Goal: Task Accomplishment & Management: Manage account settings

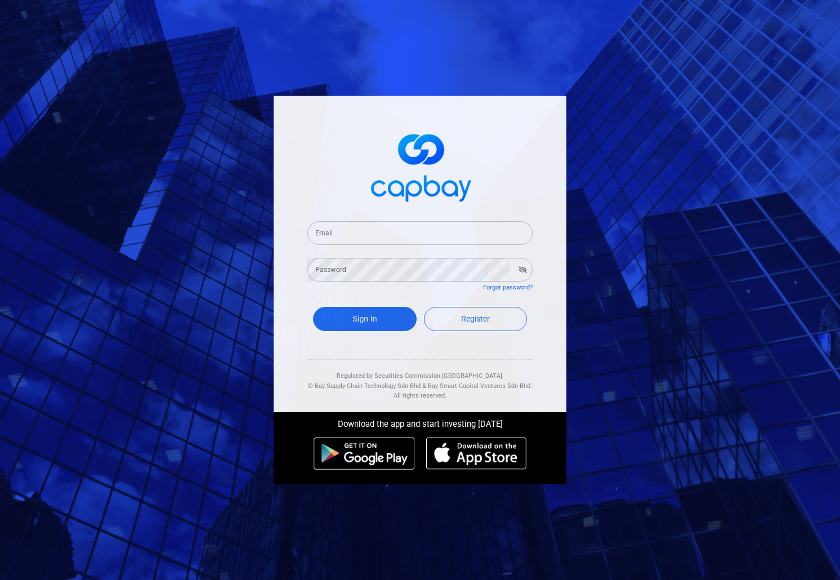
click at [334, 234] on div "Email Email" at bounding box center [419, 231] width 225 height 25
paste input "seleniump2p@capbay.com"
type input "seleniump2p@capbay.com"
click at [344, 315] on button "Sign In" at bounding box center [365, 319] width 104 height 24
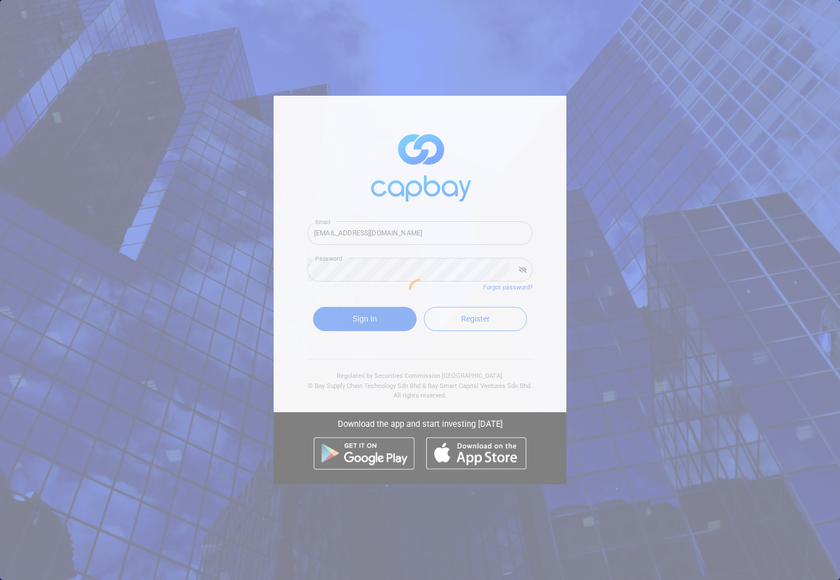
click at [693, 243] on div at bounding box center [420, 290] width 840 height 580
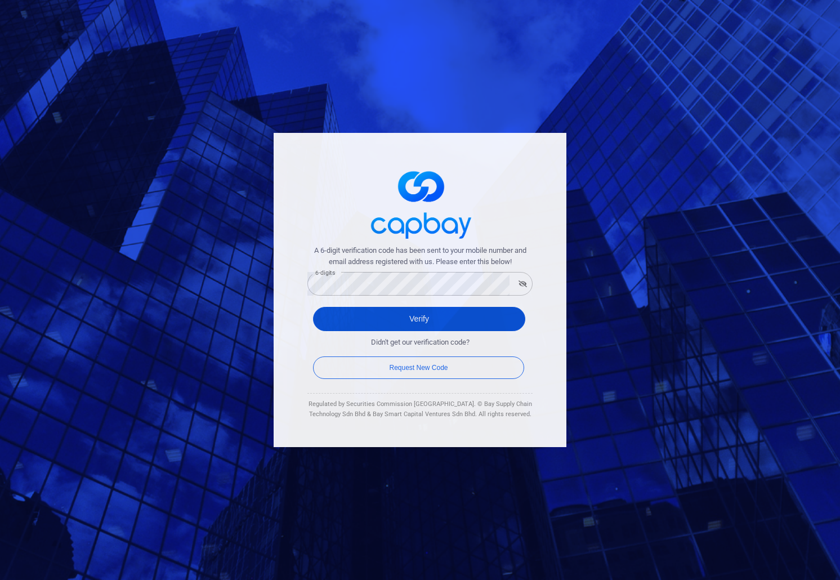
click at [429, 328] on button "Verify" at bounding box center [419, 319] width 212 height 24
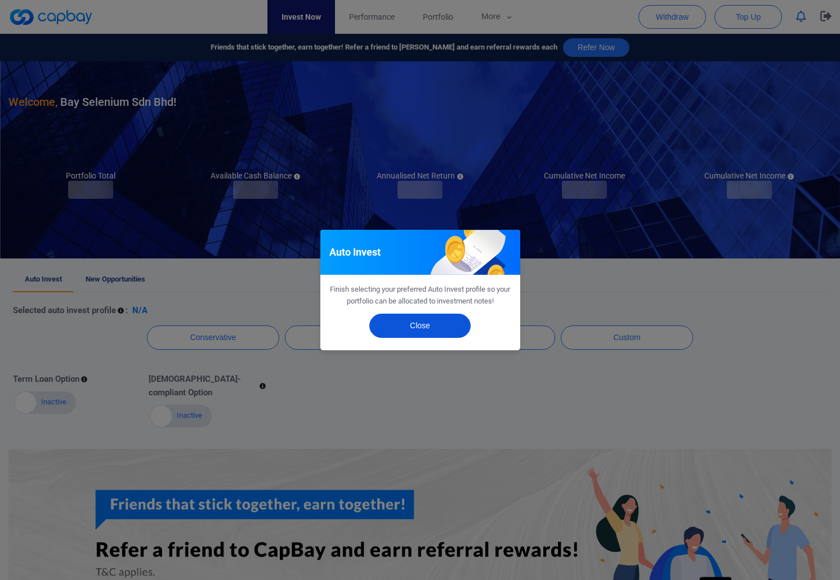
click at [407, 330] on button "Close" at bounding box center [419, 325] width 101 height 24
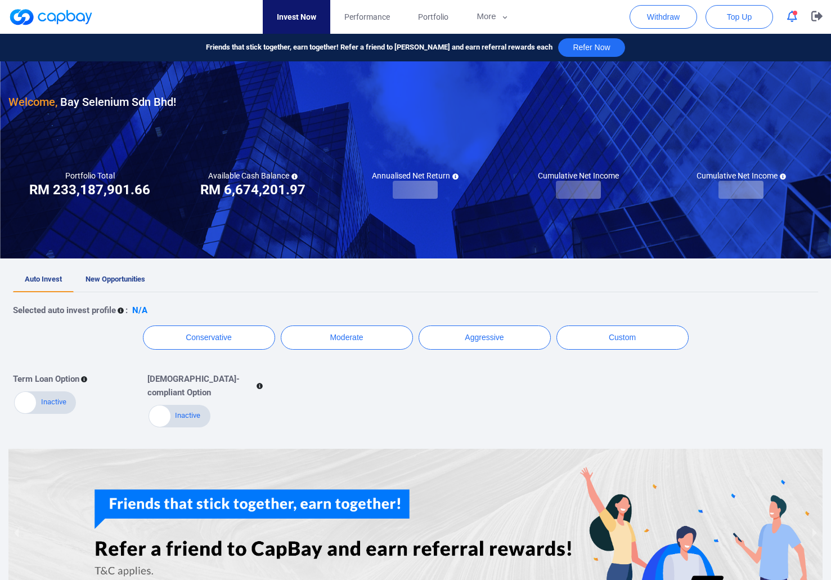
click at [377, 392] on div "Term Loan Option Active Inactive Shariah-compliant Option Active Inactive" at bounding box center [407, 395] width 805 height 65
click at [667, 12] on button "Withdraw" at bounding box center [664, 17] width 68 height 24
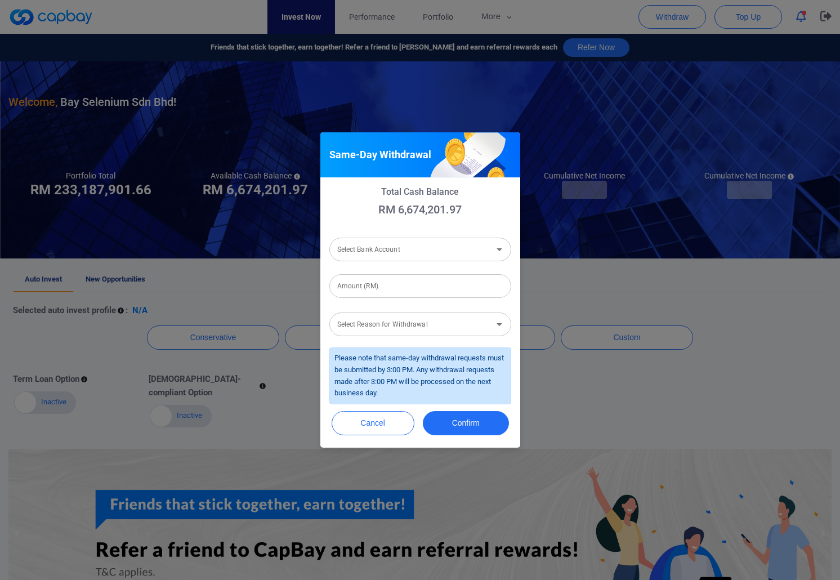
click at [387, 241] on div "Select Bank Account Select Bank Account" at bounding box center [420, 248] width 182 height 25
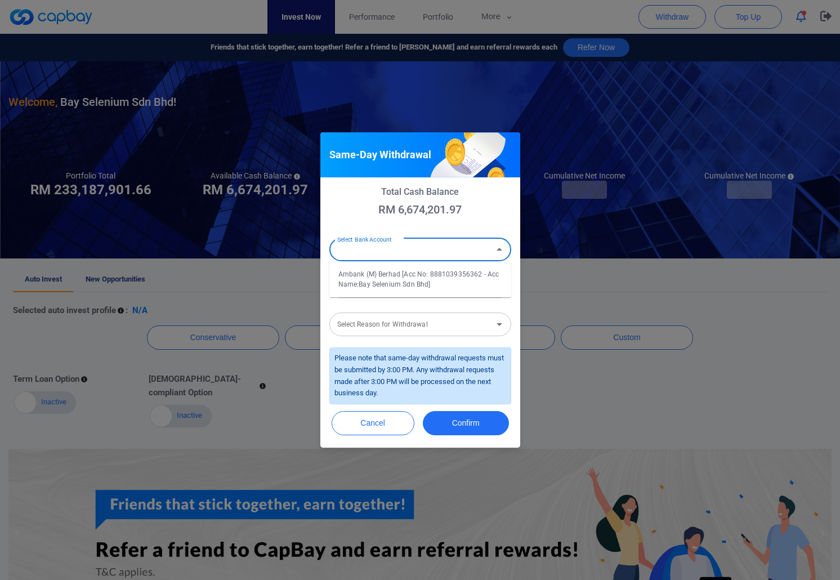
click at [367, 279] on li "Ambank (M) Berhad [Acc No: 8881039356362 - Acc Name:Bay Selenium Sdn Bhd]" at bounding box center [420, 279] width 182 height 27
type input "Ambank (M) Berhad [Acc No: 8881039356362 - Acc Name:Bay Selenium Sdn Bhd]"
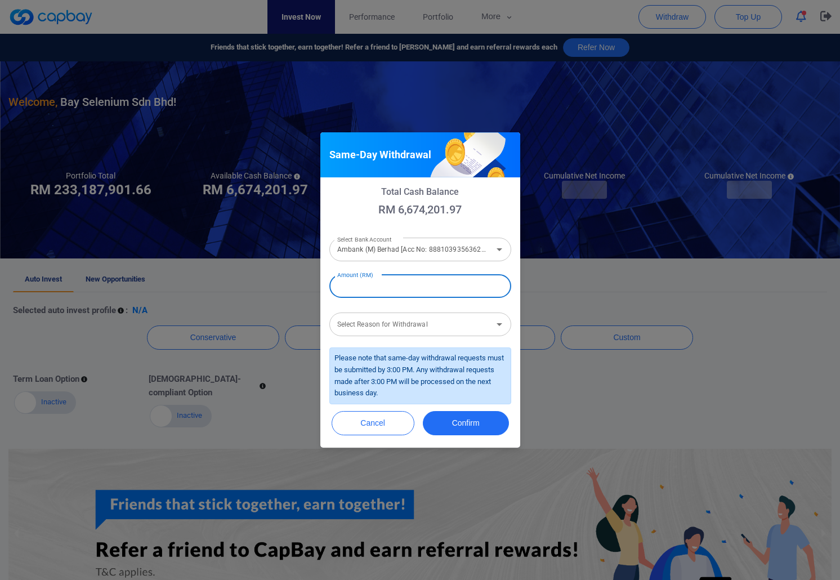
click at [371, 278] on div "Amount (RM) Amount (RM)" at bounding box center [420, 284] width 182 height 25
type input "RM 3,000,000"
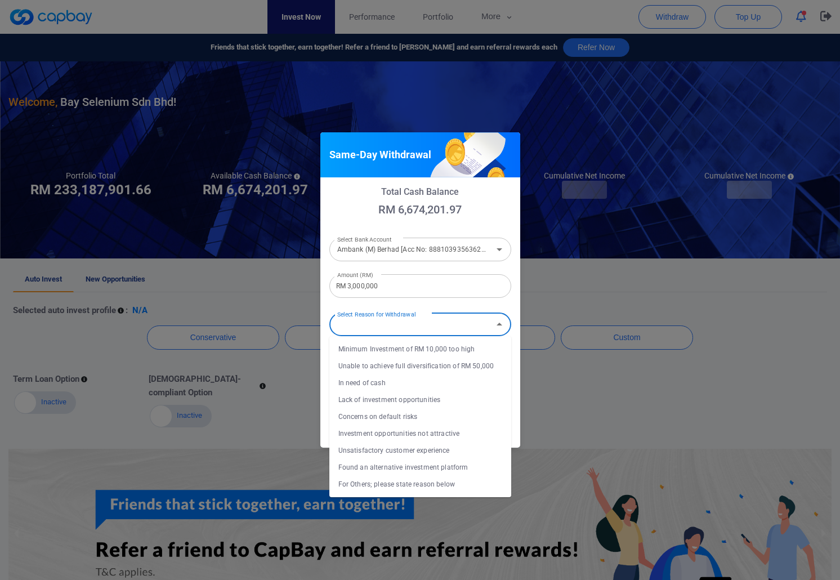
click at [389, 320] on div "Select Reason for Withdrawal Select Reason for Withdrawal" at bounding box center [420, 323] width 182 height 25
click at [367, 385] on li "In need of cash" at bounding box center [420, 382] width 182 height 17
type input "In need of cash"
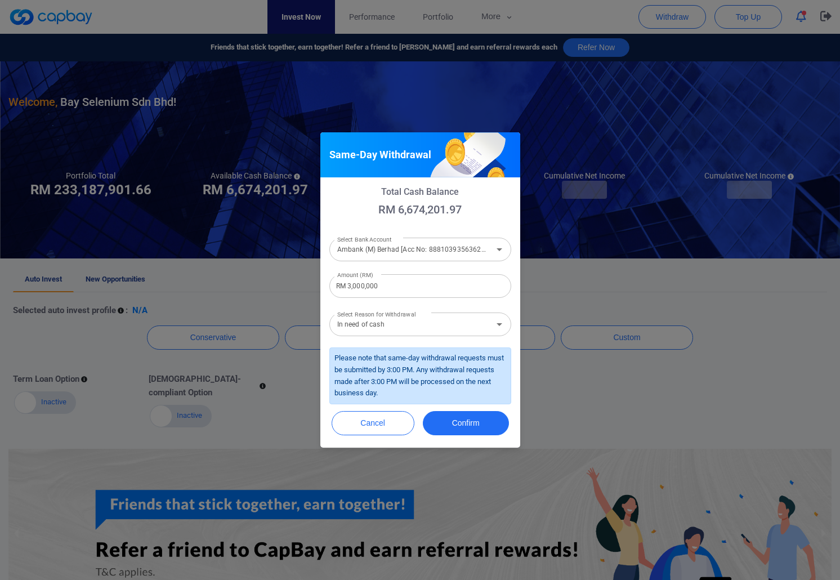
click at [381, 361] on div "Please note that same-day withdrawal requests must be submitted by 3:00 PM. Any…" at bounding box center [420, 375] width 182 height 57
click at [464, 422] on button "Confirm" at bounding box center [466, 423] width 86 height 24
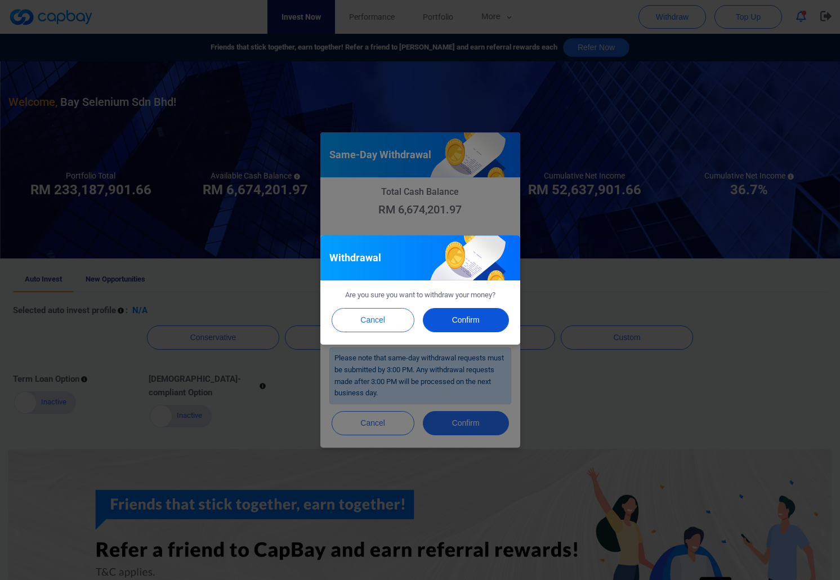
click at [445, 311] on button "Confirm" at bounding box center [466, 320] width 86 height 24
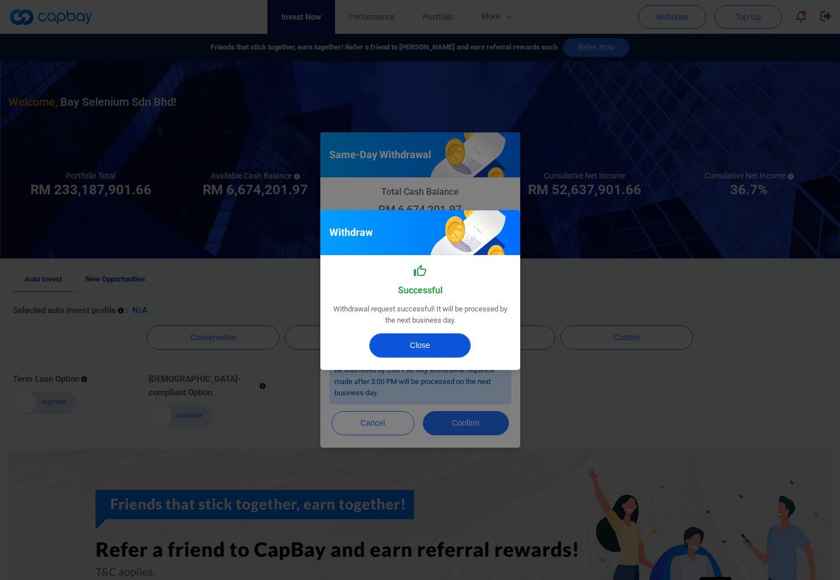
click at [410, 342] on button "Close" at bounding box center [419, 345] width 101 height 24
